Goal: Check status: Check status

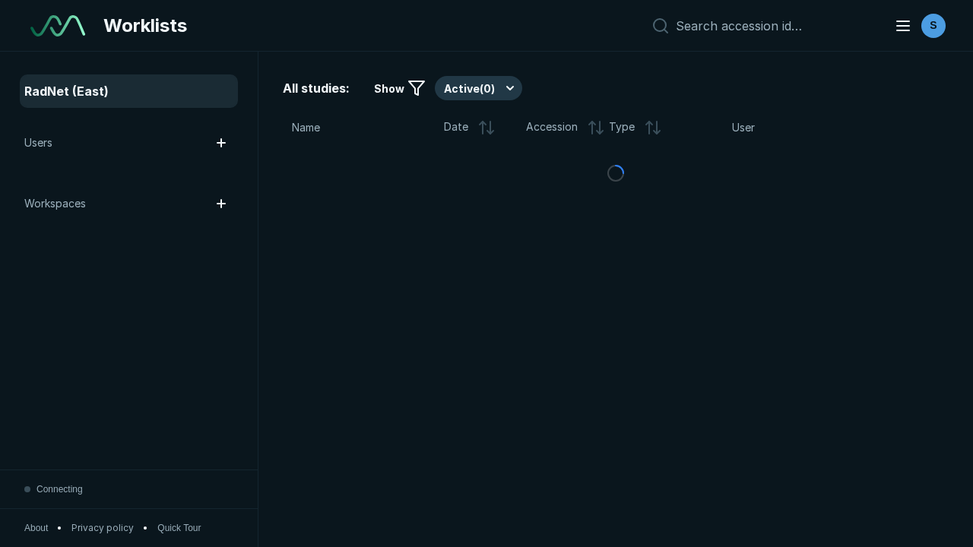
scroll to position [4151, 6332]
